Goal: Task Accomplishment & Management: Manage account settings

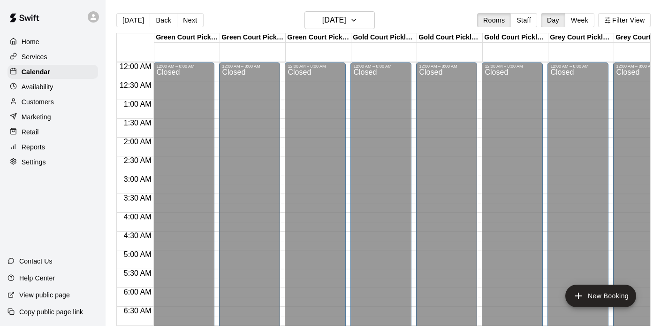
scroll to position [549, 0]
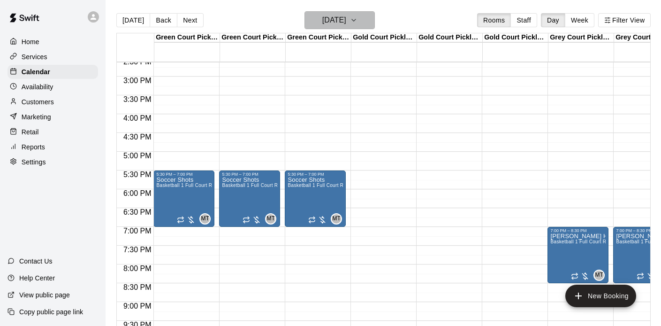
click at [329, 19] on h6 "[DATE]" at bounding box center [334, 20] width 24 height 13
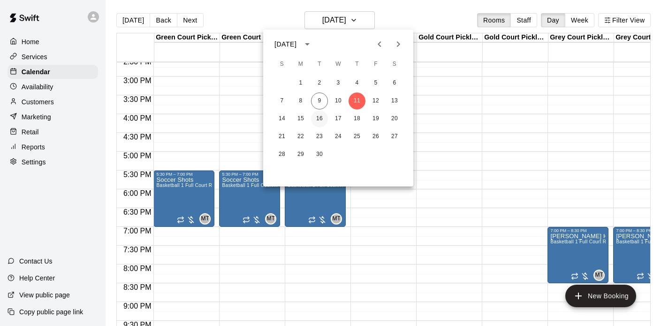
click at [324, 115] on button "16" at bounding box center [319, 118] width 17 height 17
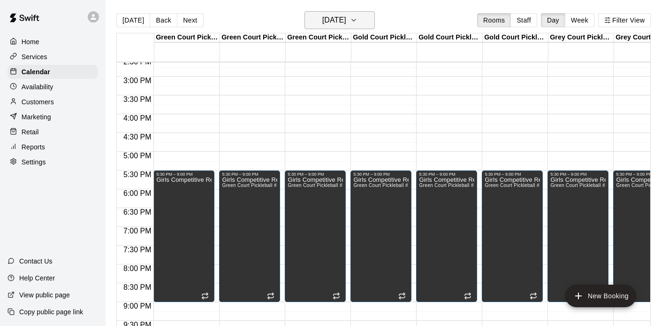
click at [340, 22] on h6 "[DATE]" at bounding box center [334, 20] width 24 height 13
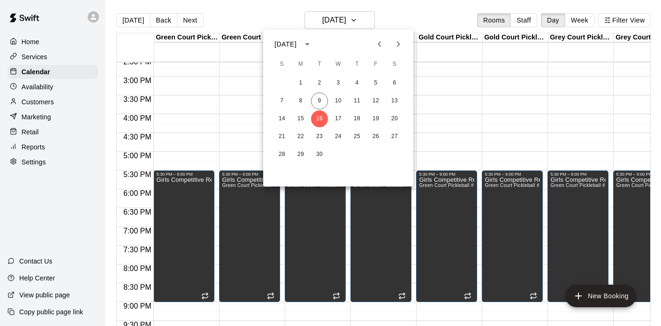
click at [399, 38] on icon "Next month" at bounding box center [398, 43] width 11 height 11
click at [319, 119] on button "11" at bounding box center [319, 118] width 17 height 17
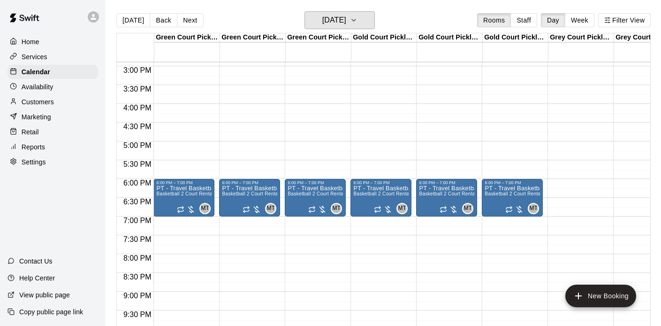
scroll to position [589, 0]
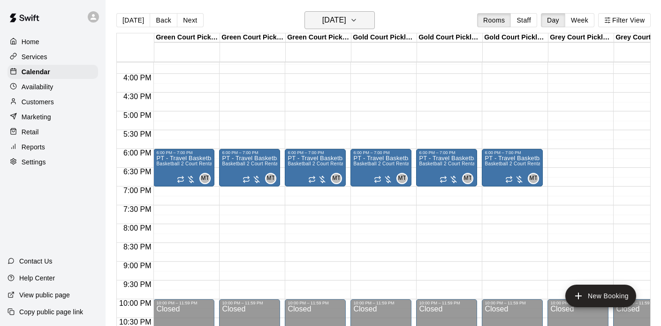
click at [343, 16] on h6 "[DATE]" at bounding box center [334, 20] width 24 height 13
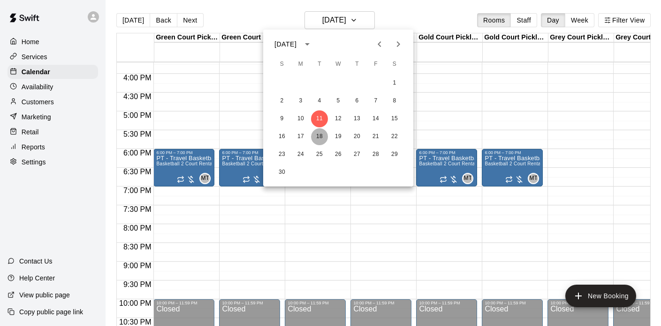
click at [319, 130] on button "18" at bounding box center [319, 136] width 17 height 17
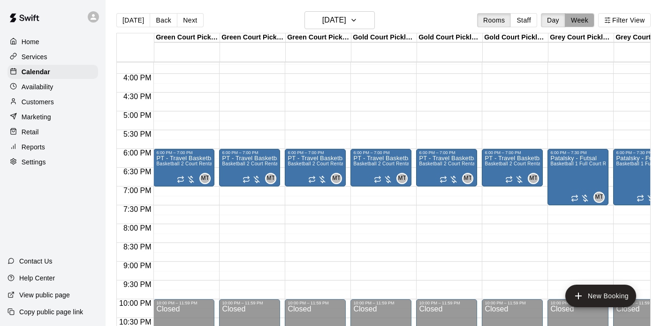
click at [574, 23] on button "Week" at bounding box center [580, 20] width 30 height 14
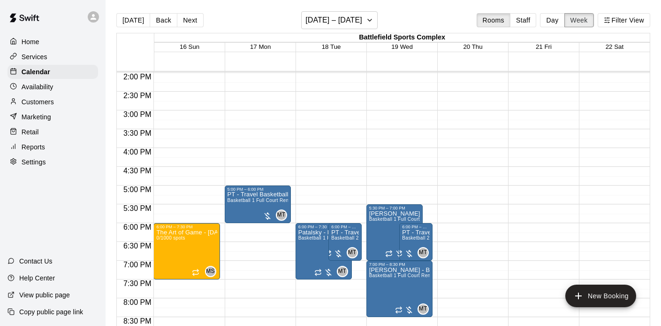
scroll to position [534, 0]
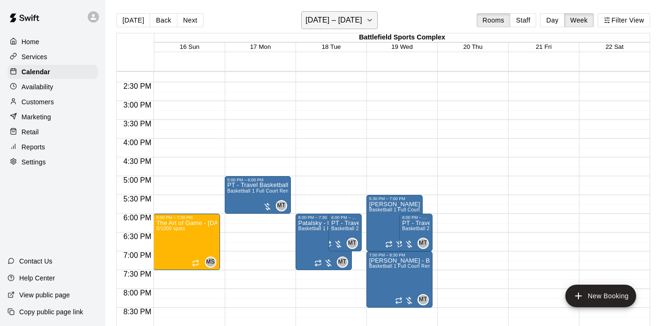
click at [374, 21] on icon "button" at bounding box center [370, 20] width 8 height 11
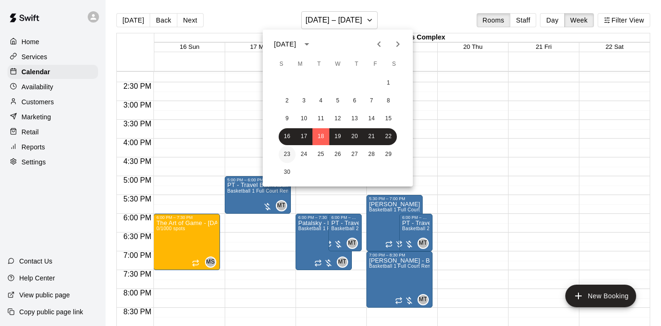
click at [288, 154] on button "23" at bounding box center [287, 154] width 17 height 17
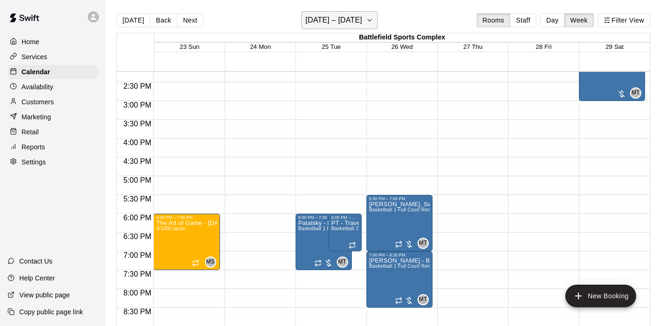
click at [321, 20] on h6 "[DATE] – [DATE]" at bounding box center [333, 20] width 57 height 13
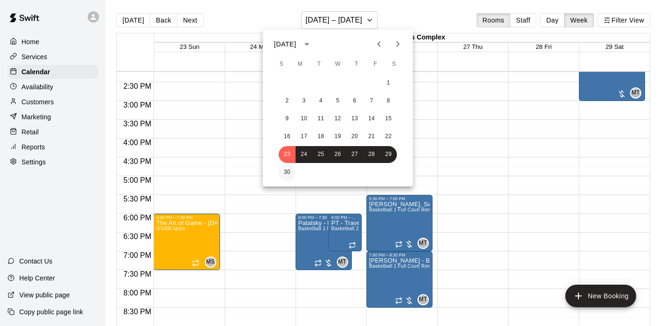
click at [285, 166] on button "30" at bounding box center [287, 172] width 17 height 17
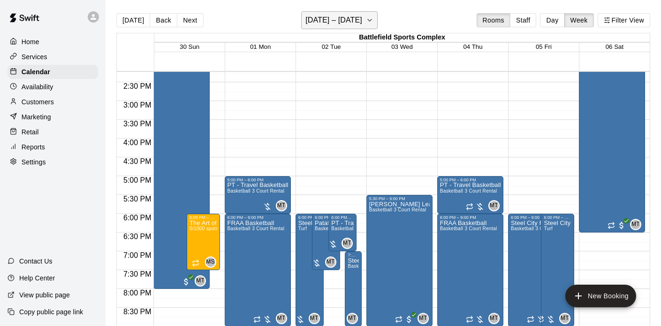
click at [362, 19] on h6 "[DATE] – [DATE]" at bounding box center [333, 20] width 57 height 13
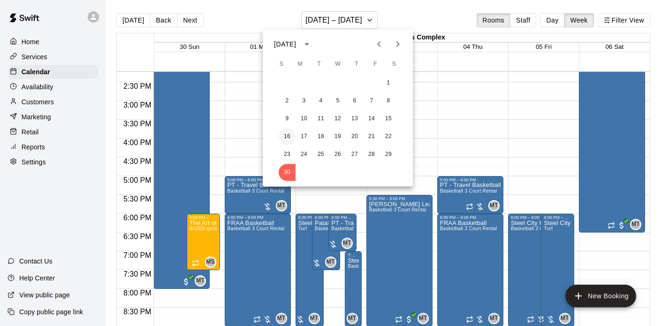
click at [285, 131] on button "16" at bounding box center [287, 136] width 17 height 17
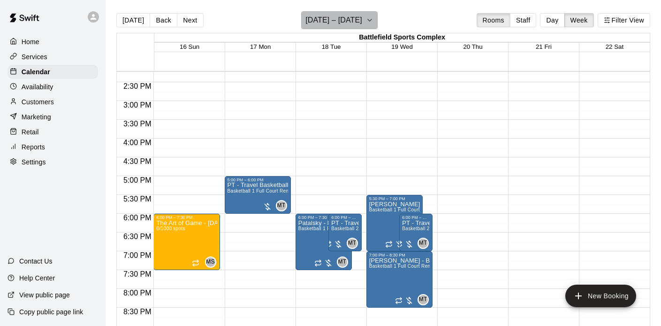
click at [344, 25] on h6 "[DATE] – [DATE]" at bounding box center [333, 20] width 57 height 13
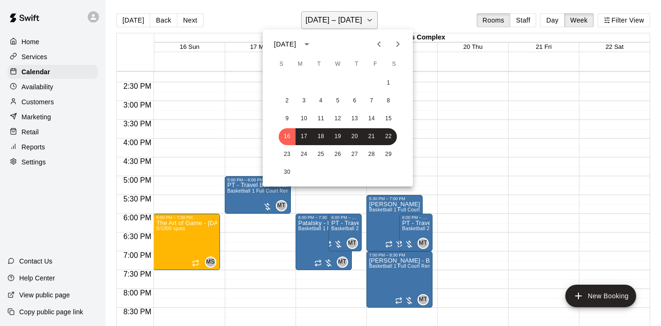
click at [344, 25] on div at bounding box center [330, 163] width 661 height 326
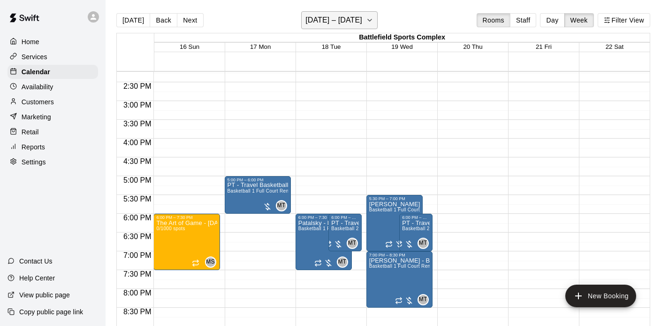
click at [338, 16] on h6 "[DATE] – [DATE]" at bounding box center [333, 20] width 57 height 13
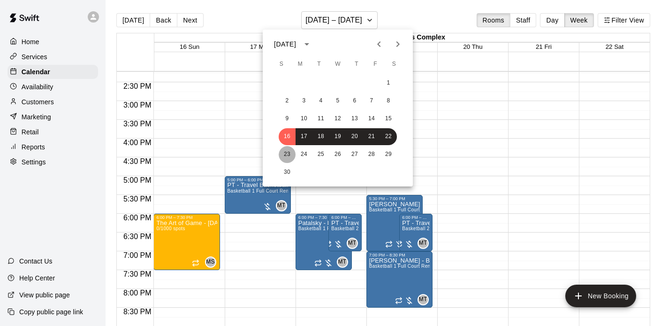
click at [286, 154] on button "23" at bounding box center [287, 154] width 17 height 17
